Goal: Task Accomplishment & Management: Manage account settings

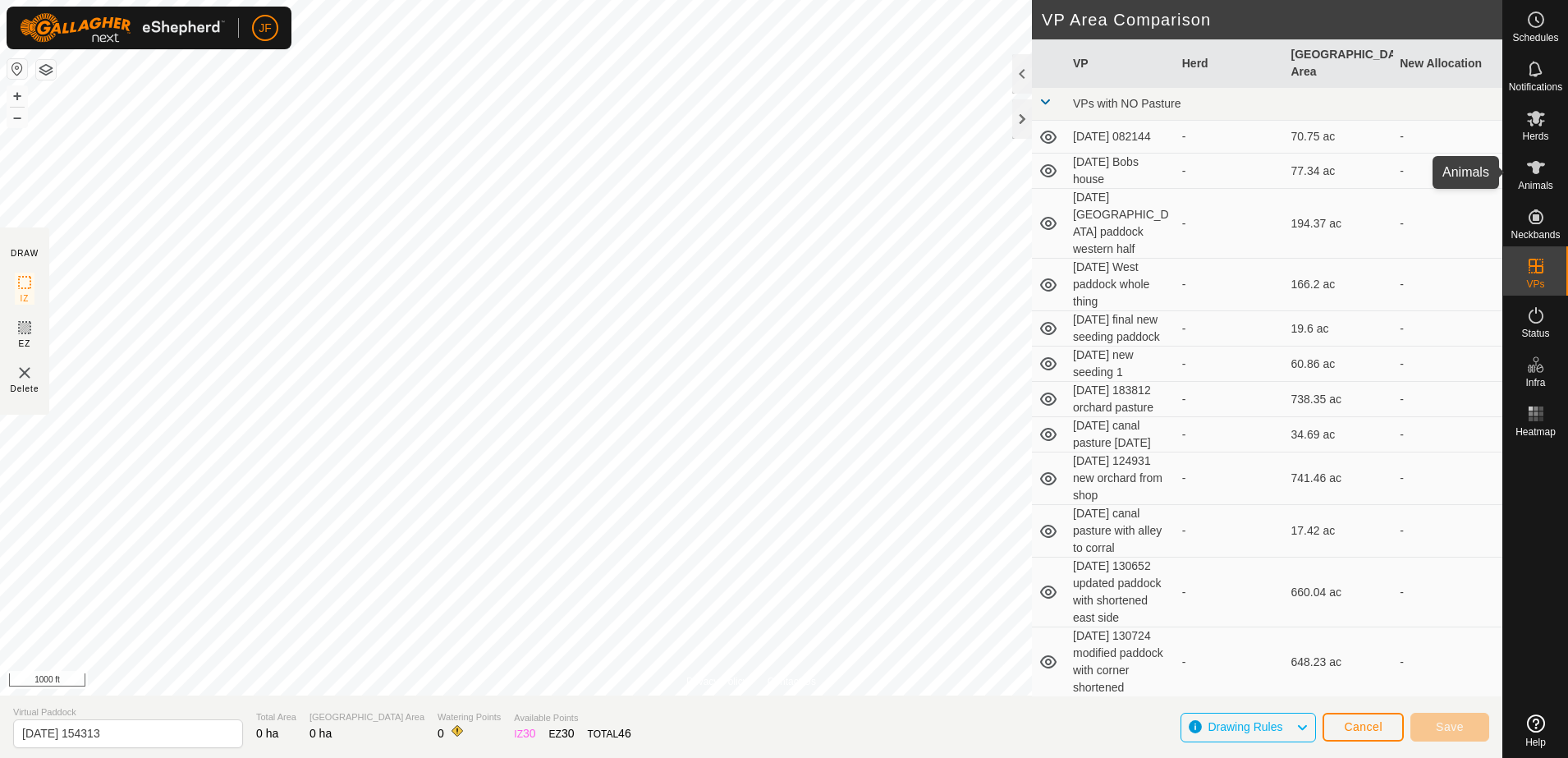
click at [1531, 167] on icon at bounding box center [1536, 167] width 18 height 13
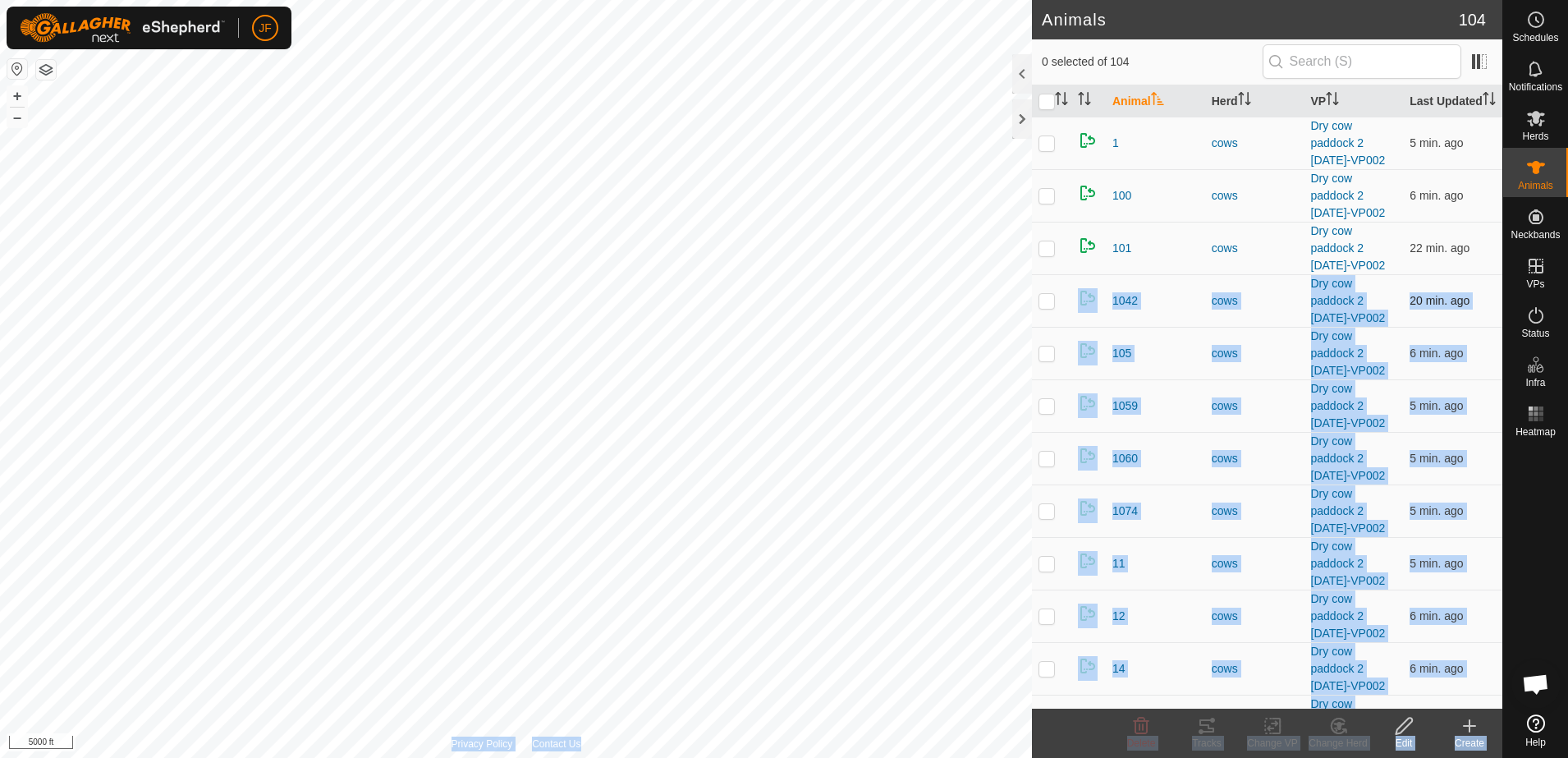
click at [312, 419] on div "Animals 104 0 selected of 104 Animal Herd VP Last Updated 1 cows Dry cow paddoc…" at bounding box center [751, 379] width 1503 height 758
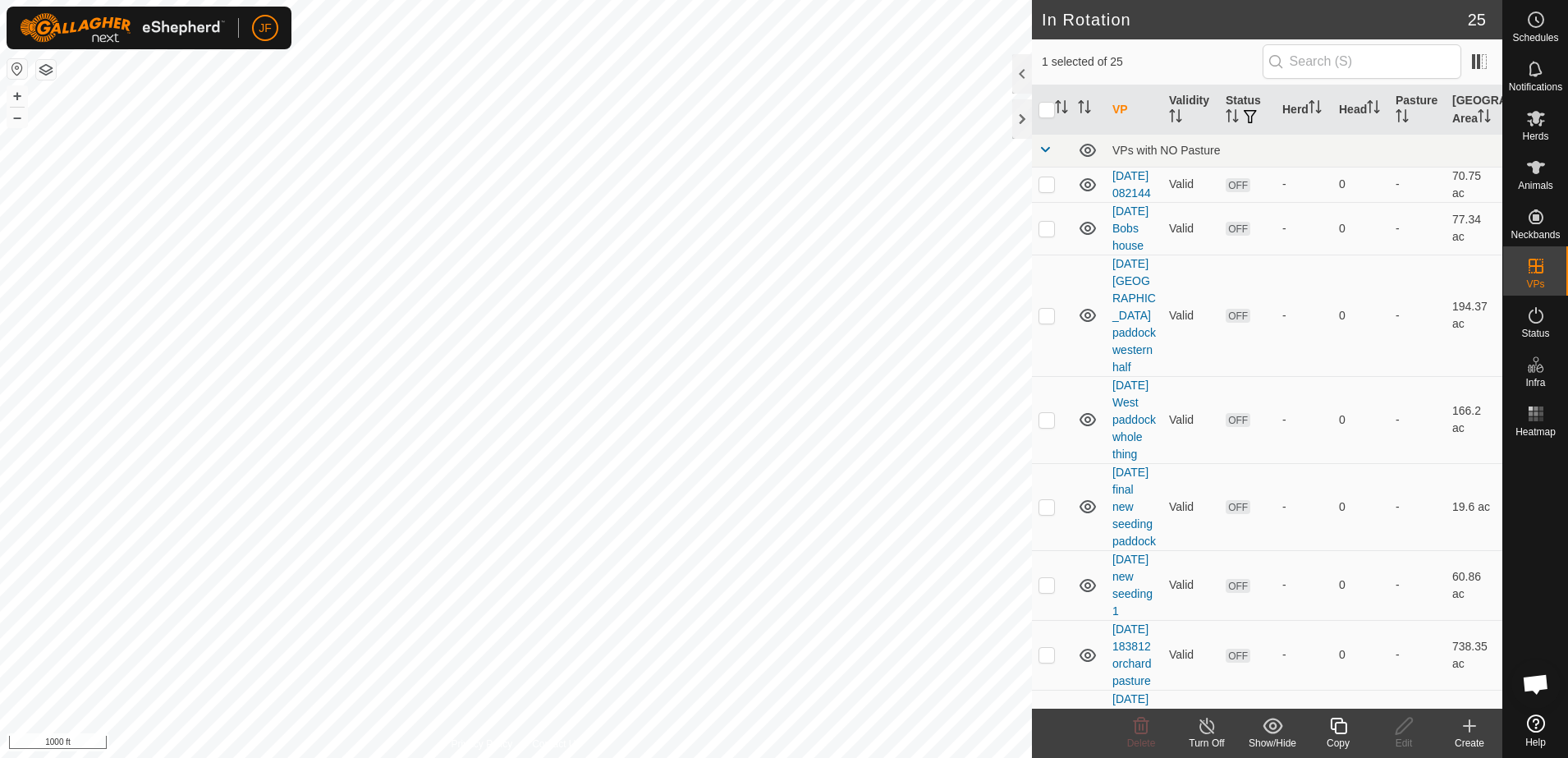
click at [1544, 605] on div at bounding box center [1536, 575] width 65 height 265
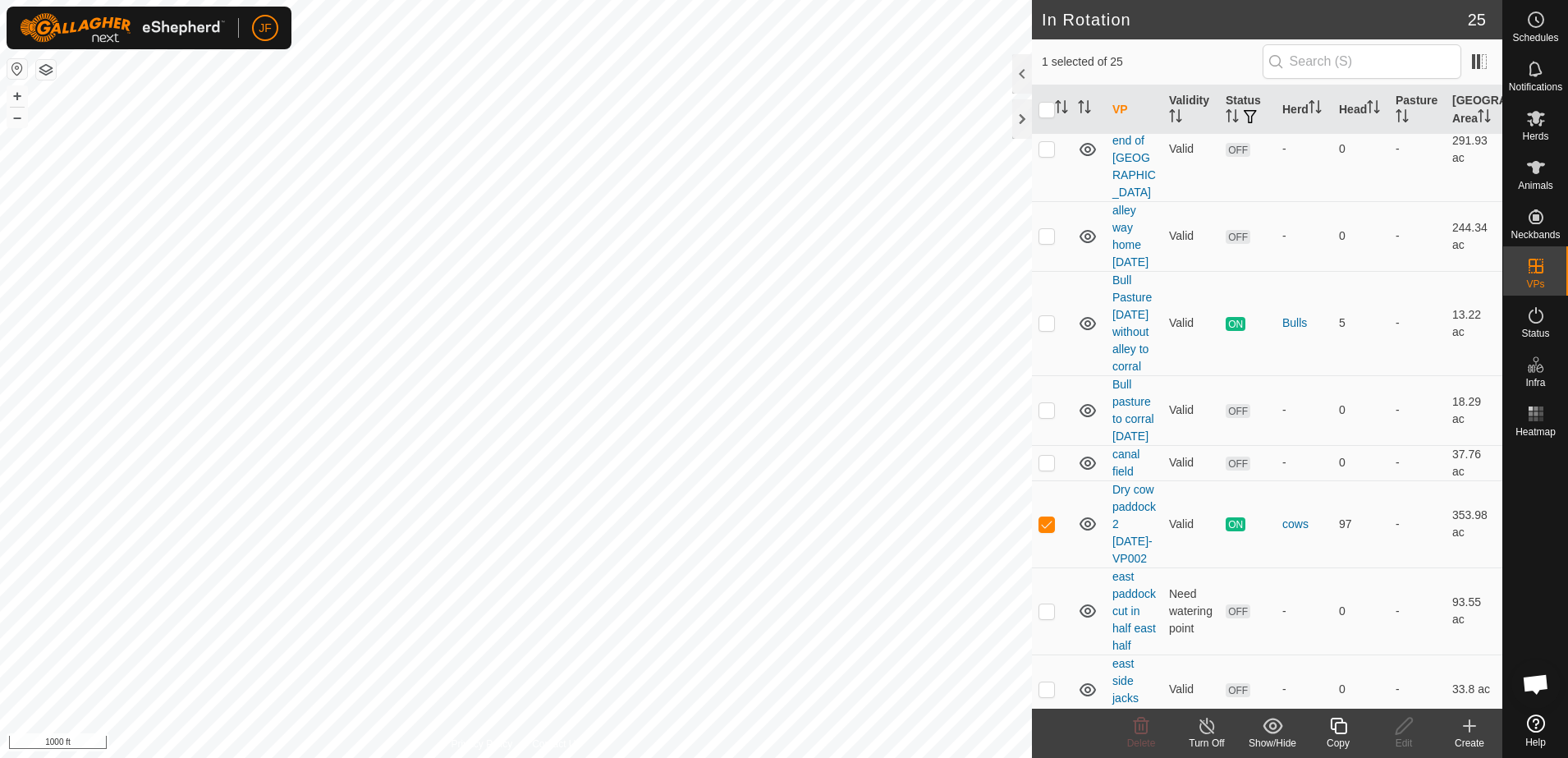
scroll to position [1340, 0]
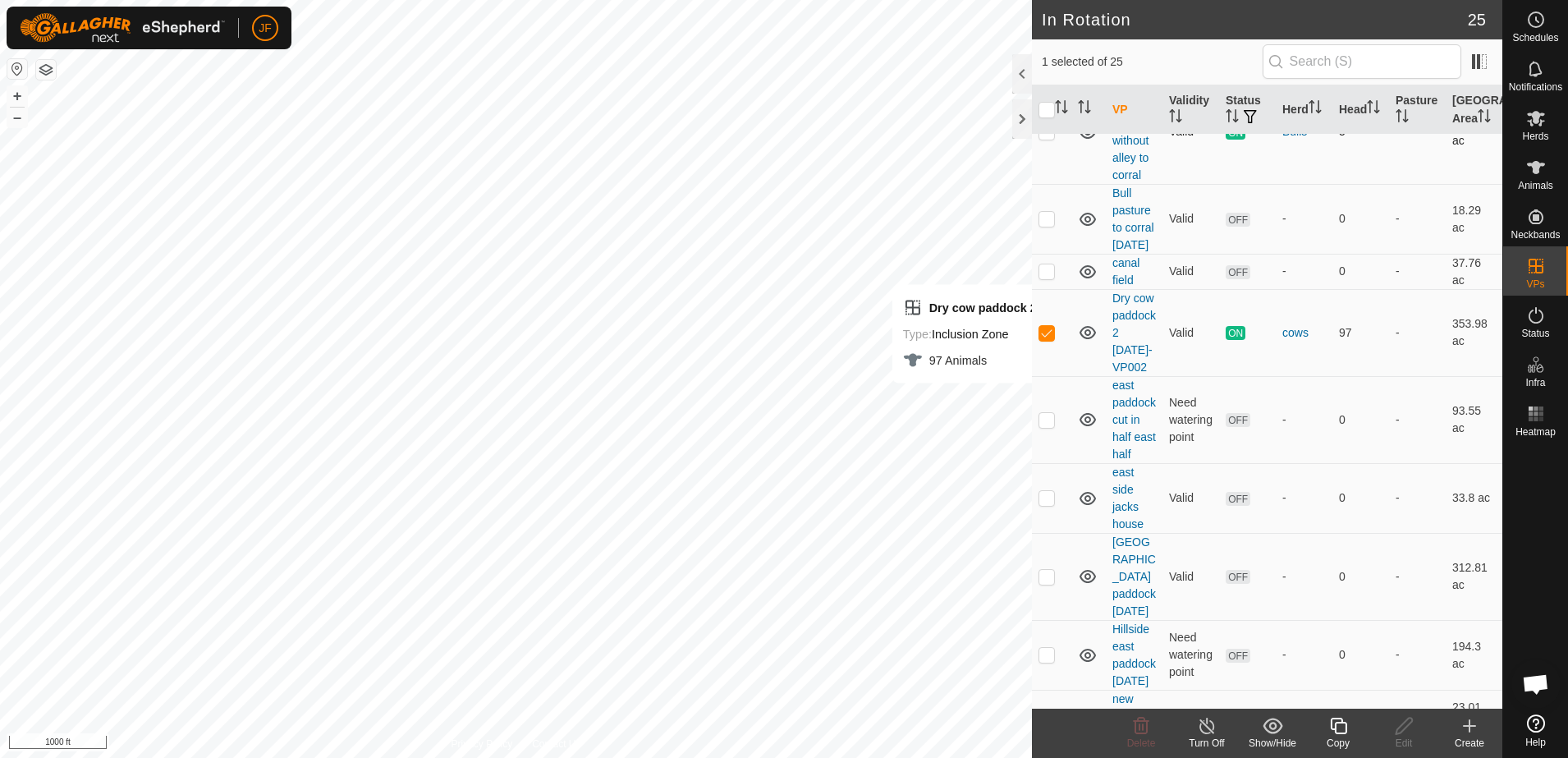
click at [1111, 404] on div "In Rotation 25 1 selected of 25 VP Validity Status Herd Head Pasture Grazing Ar…" at bounding box center [751, 379] width 1503 height 758
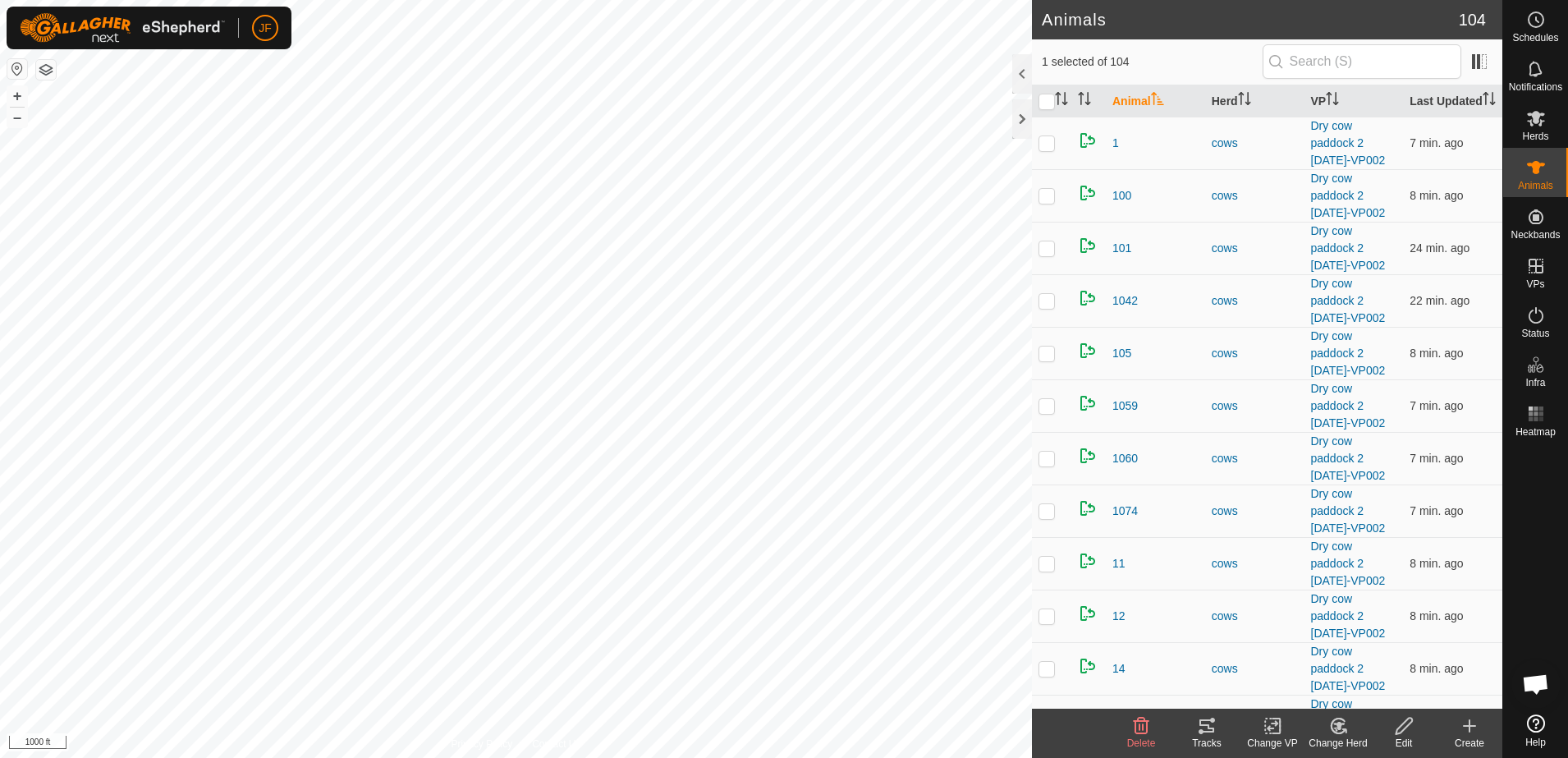
click at [1200, 732] on icon at bounding box center [1201, 732] width 5 height 5
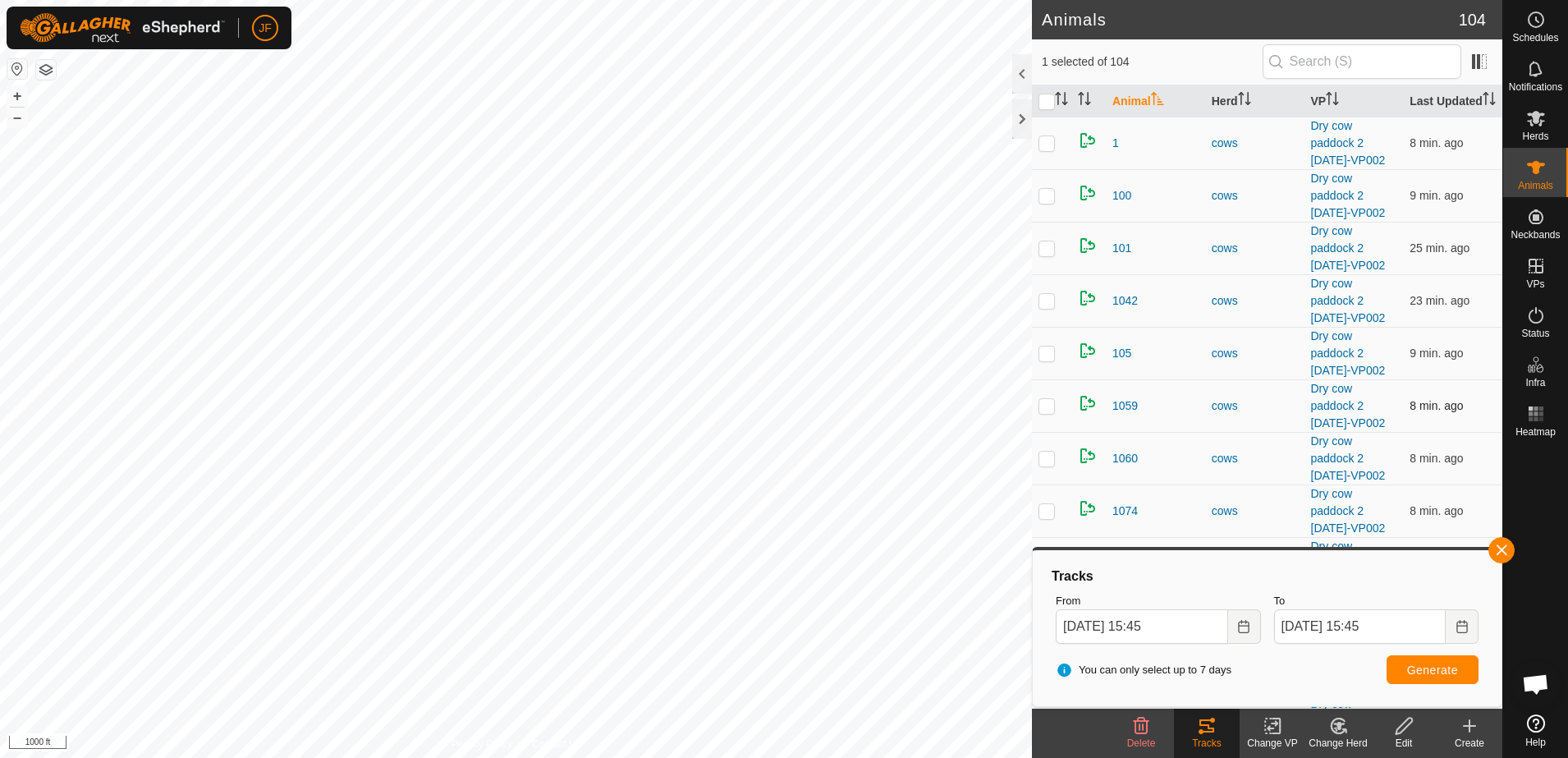
click at [1336, 448] on div "Animals 104 1 selected of 104 Animal Herd VP Last Updated 1 cows Dry cow paddoc…" at bounding box center [751, 379] width 1503 height 758
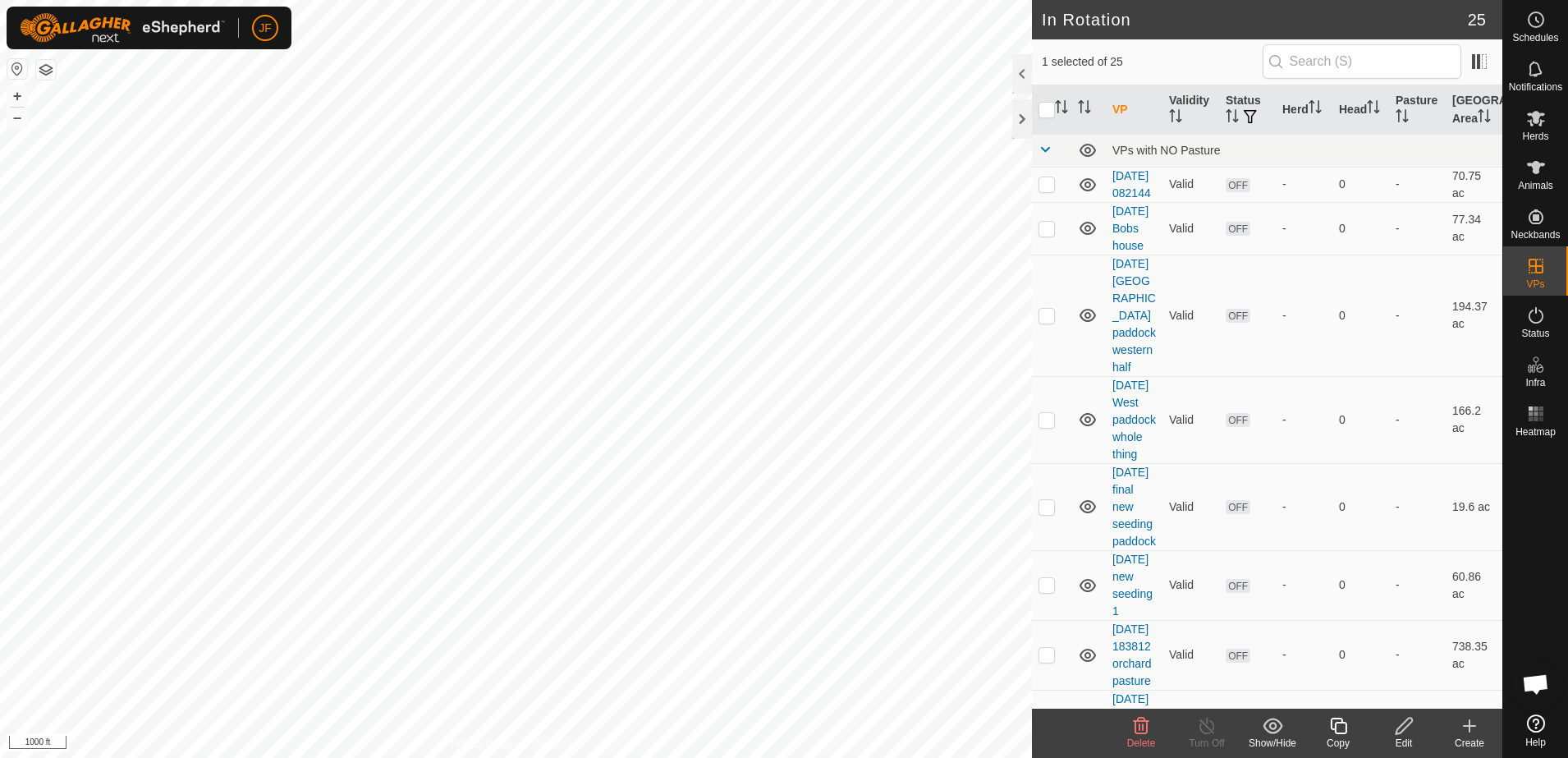
checkbox input "false"
checkbox input "true"
click at [0, 0] on html "JF Schedules Notifications Herds Animals Neckbands VPs Status Infra Heatmap Hel…" at bounding box center [784, 379] width 1568 height 758
click at [0, 362] on html "JF Schedules Notifications Herds Animals Neckbands VPs Status Infra Heatmap Hel…" at bounding box center [784, 379] width 1568 height 758
click at [0, 419] on html "JF Schedules Notifications Herds Animals Neckbands VPs Status Infra Heatmap Hel…" at bounding box center [784, 379] width 1568 height 758
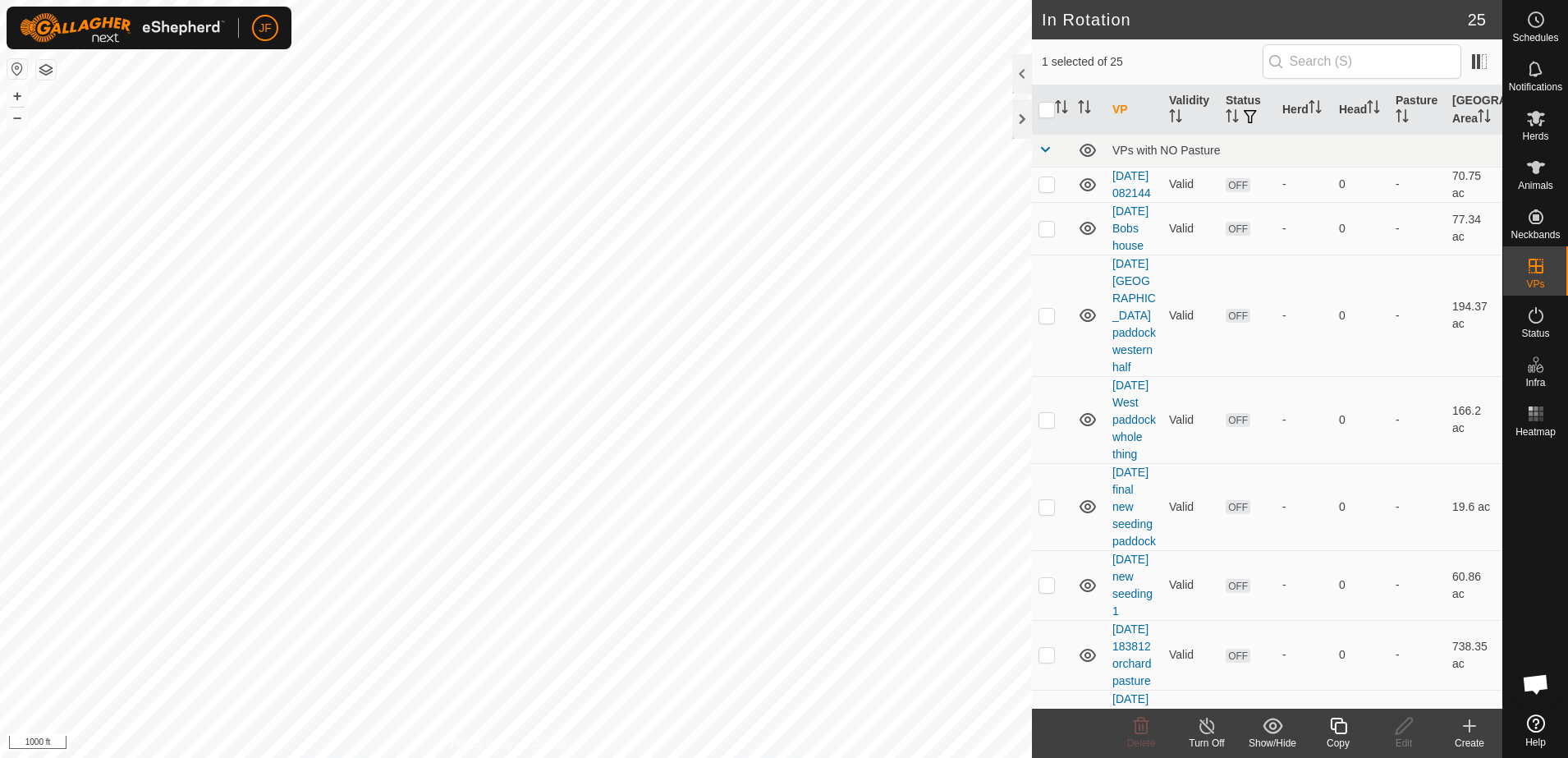
click at [0, 316] on html "JF Schedules Notifications Herds Animals Neckbands VPs Status Infra Heatmap Hel…" at bounding box center [784, 379] width 1568 height 758
